Goal: Task Accomplishment & Management: Use online tool/utility

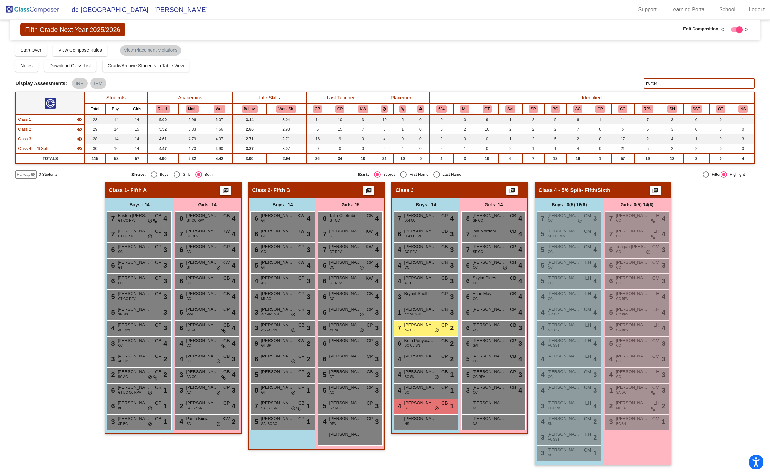
click at [50, 9] on img at bounding box center [32, 9] width 65 height 19
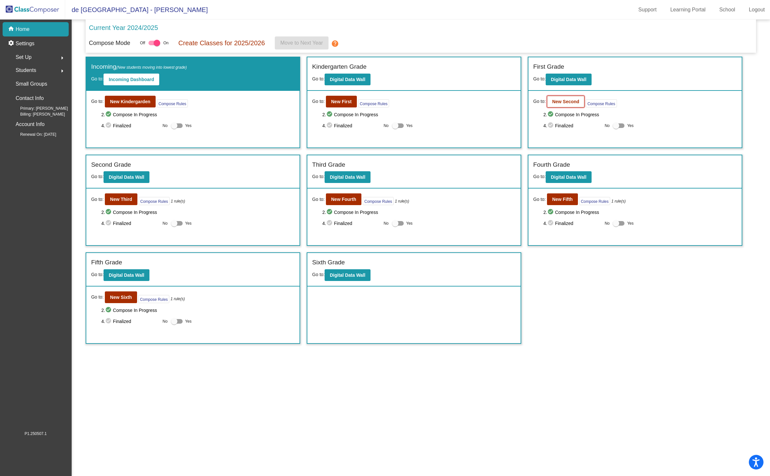
click at [559, 104] on b "New Second" at bounding box center [565, 101] width 27 height 5
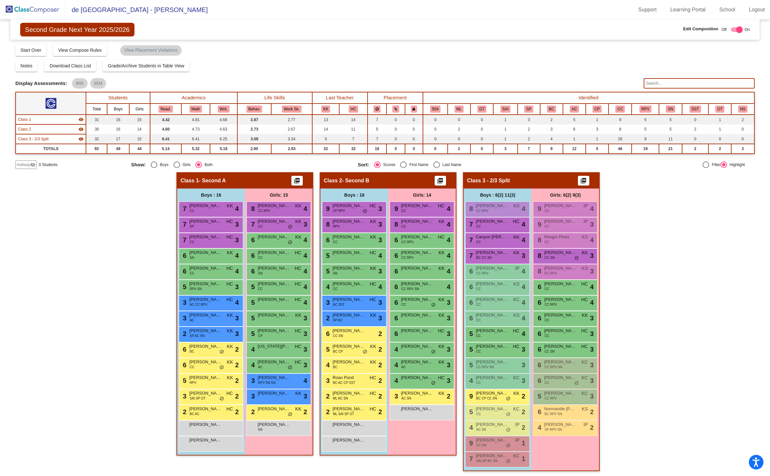
click at [37, 9] on img at bounding box center [32, 9] width 65 height 19
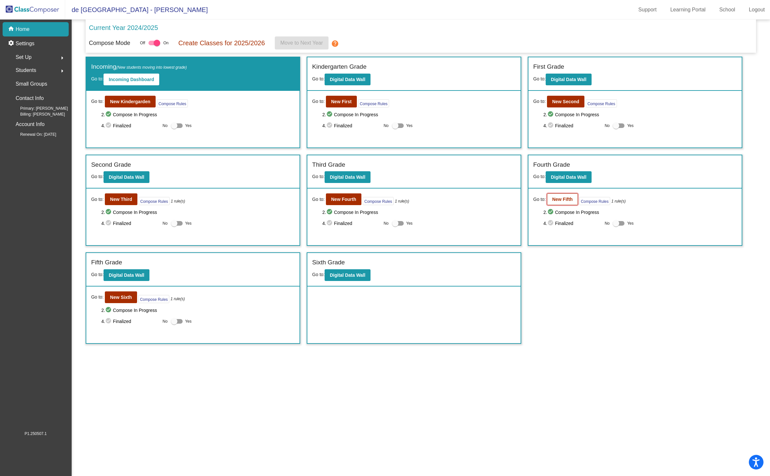
click at [556, 200] on b "New Fifth" at bounding box center [562, 199] width 21 height 5
